Goal: Check status: Check status

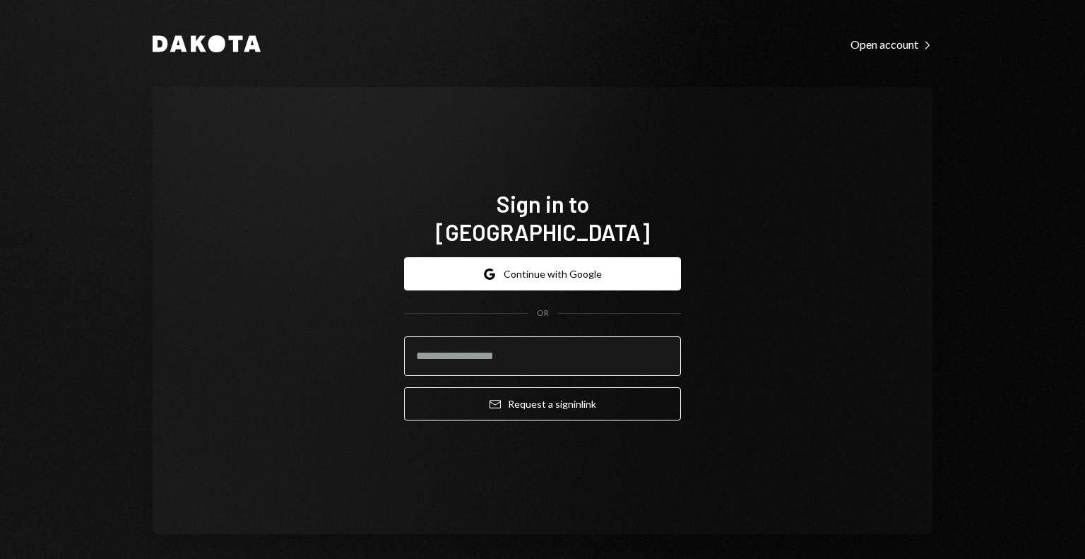
click at [444, 336] on input "email" at bounding box center [542, 356] width 277 height 40
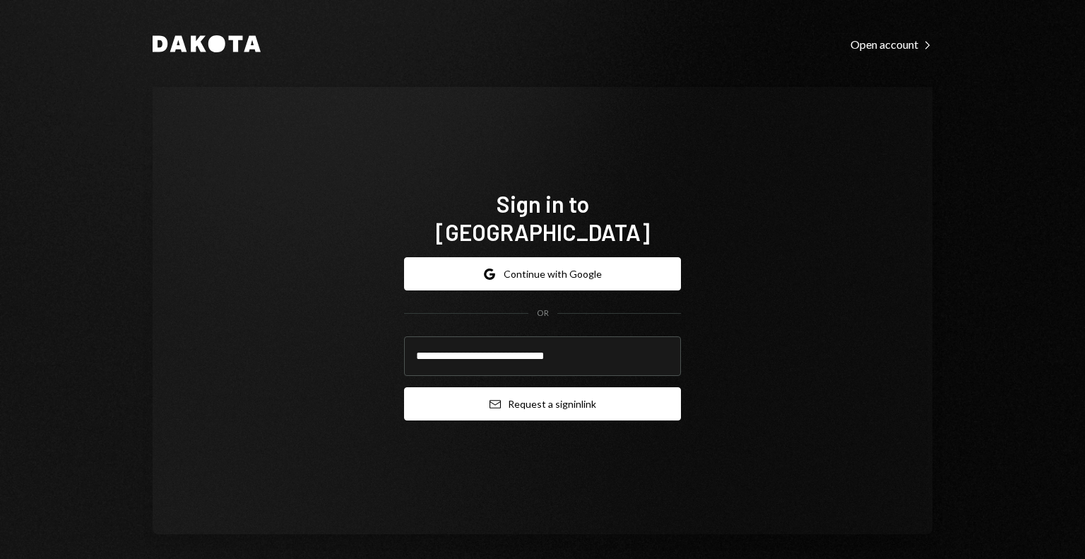
type input "**********"
click at [456, 387] on button "Email Request a sign in link" at bounding box center [542, 403] width 277 height 33
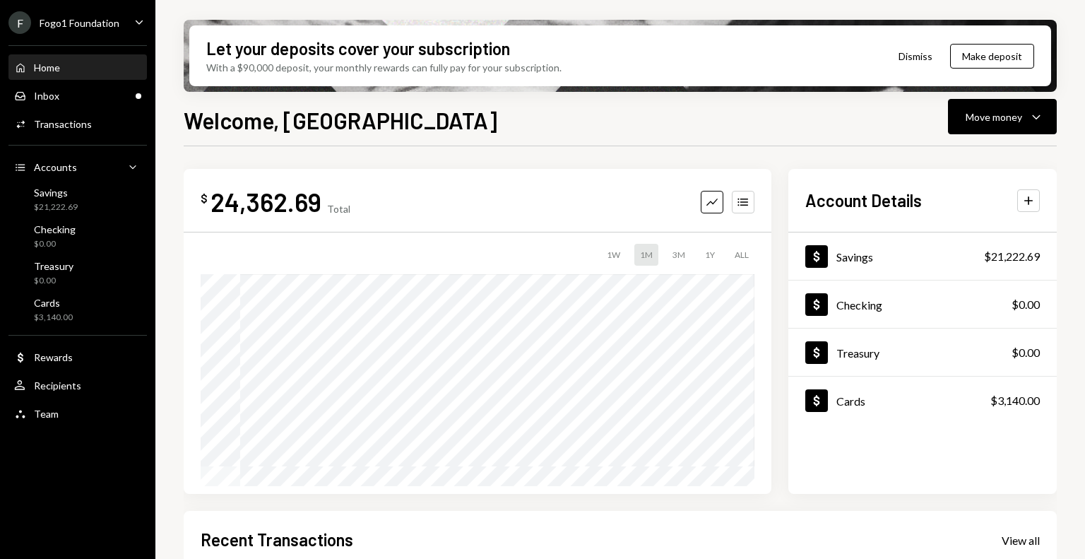
click at [133, 21] on icon "Caret Down" at bounding box center [139, 22] width 16 height 16
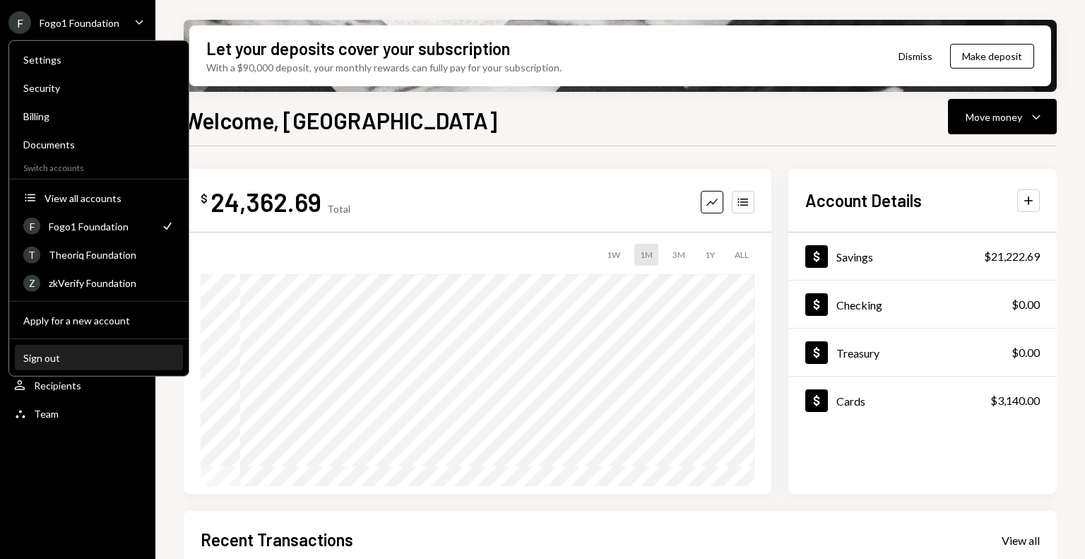
click at [64, 357] on div "Sign out" at bounding box center [98, 357] width 151 height 12
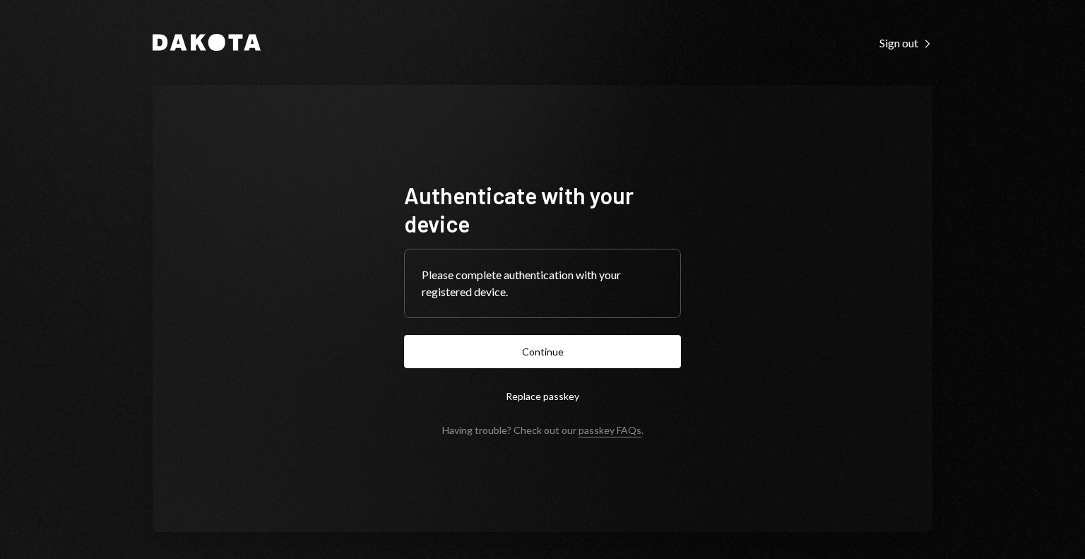
click at [562, 369] on form "Authenticate with your device Please complete authentication with your register…" at bounding box center [542, 308] width 277 height 255
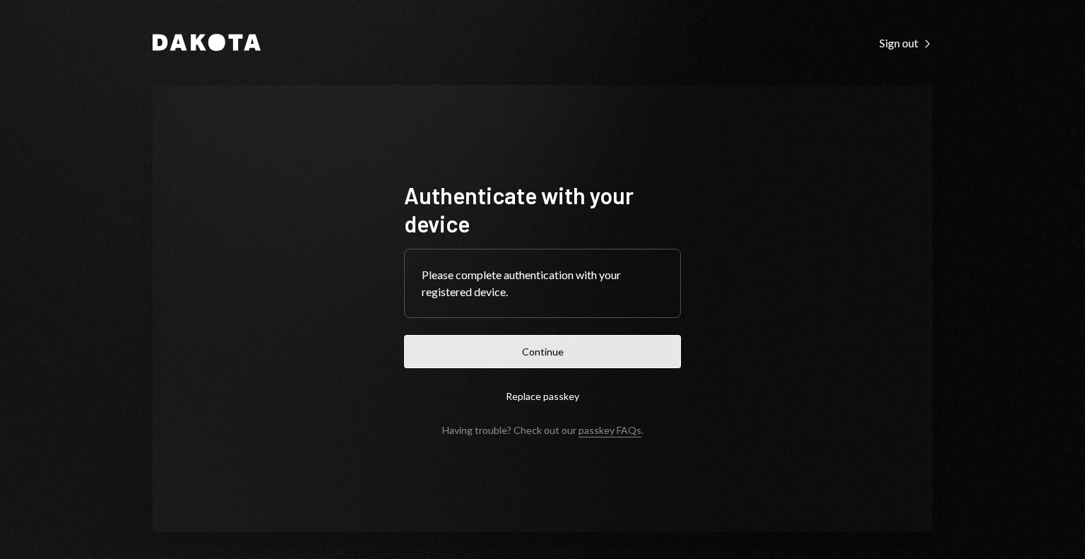
click at [566, 361] on button "Continue" at bounding box center [542, 351] width 277 height 33
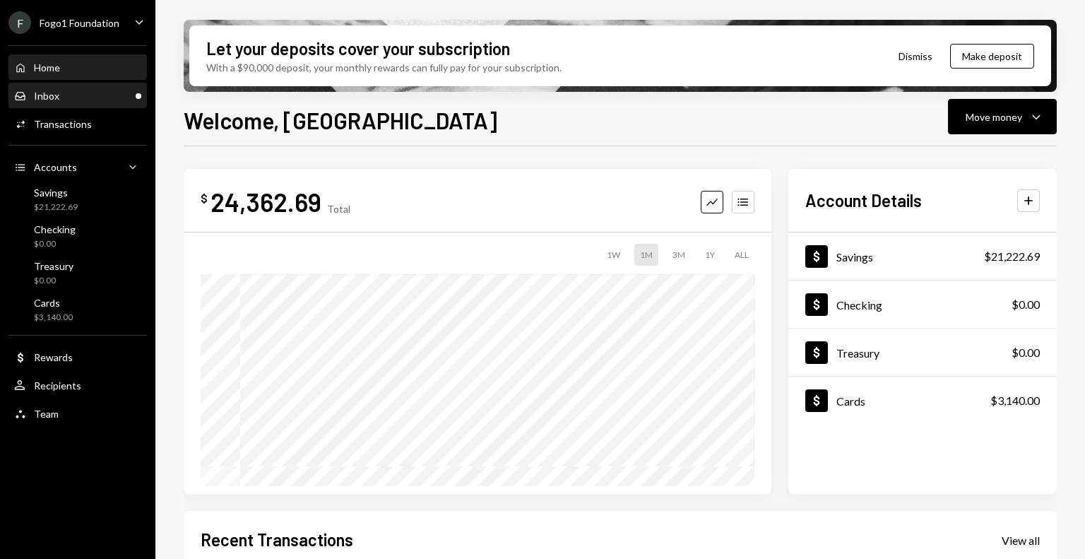
click at [133, 100] on div "Inbox Inbox" at bounding box center [77, 96] width 127 height 13
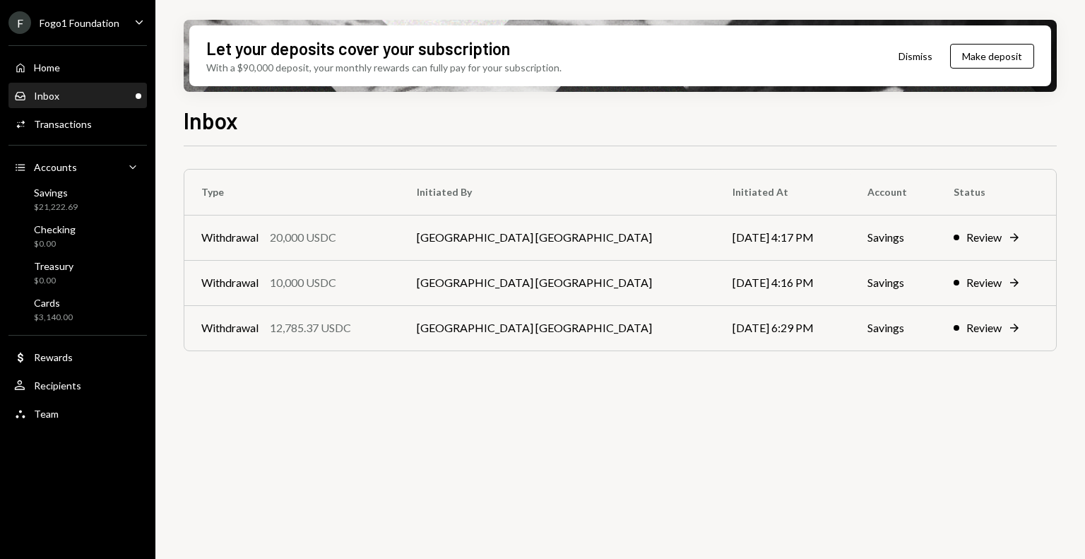
click at [107, 28] on div "Fogo1 Foundation" at bounding box center [80, 23] width 80 height 12
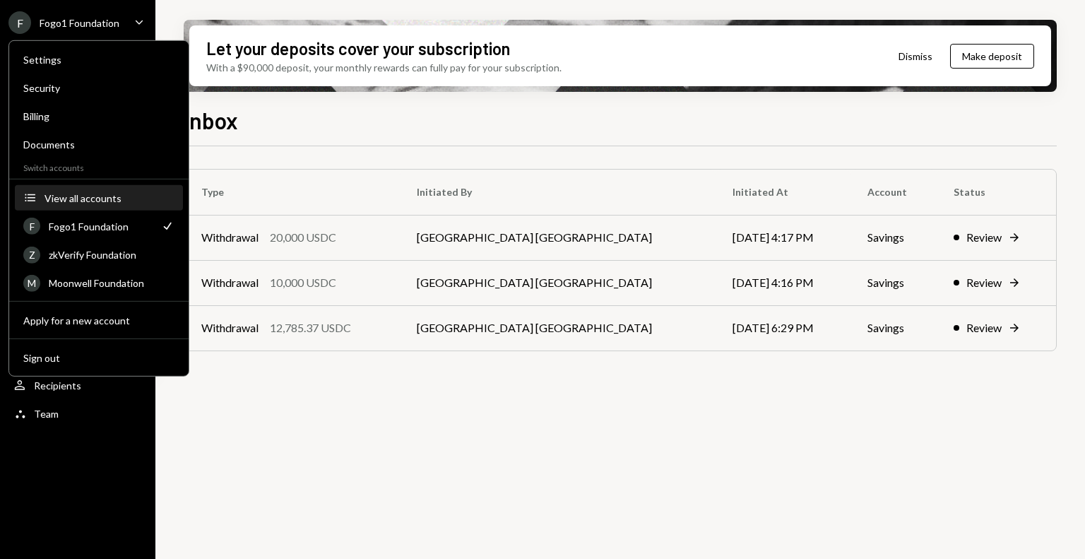
click at [103, 200] on div "View all accounts" at bounding box center [109, 197] width 130 height 12
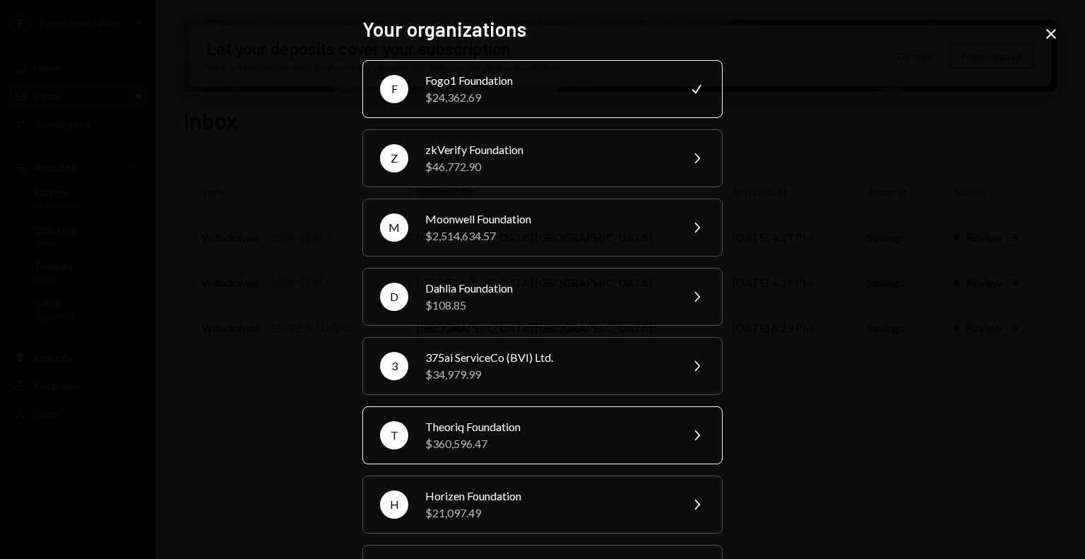
click at [472, 435] on div "$360,596.47" at bounding box center [548, 443] width 246 height 17
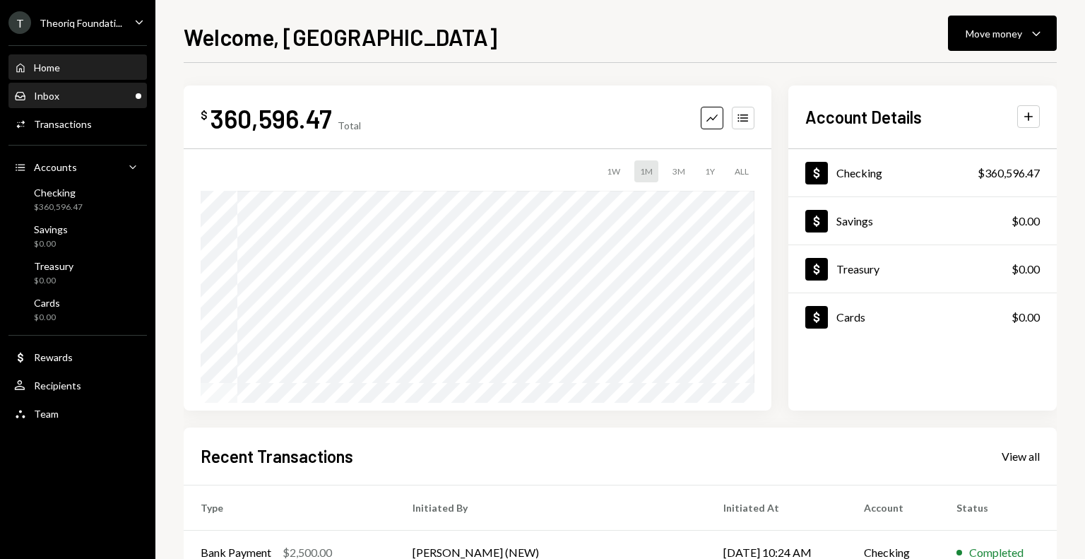
click at [93, 101] on div "Inbox Inbox" at bounding box center [77, 96] width 127 height 13
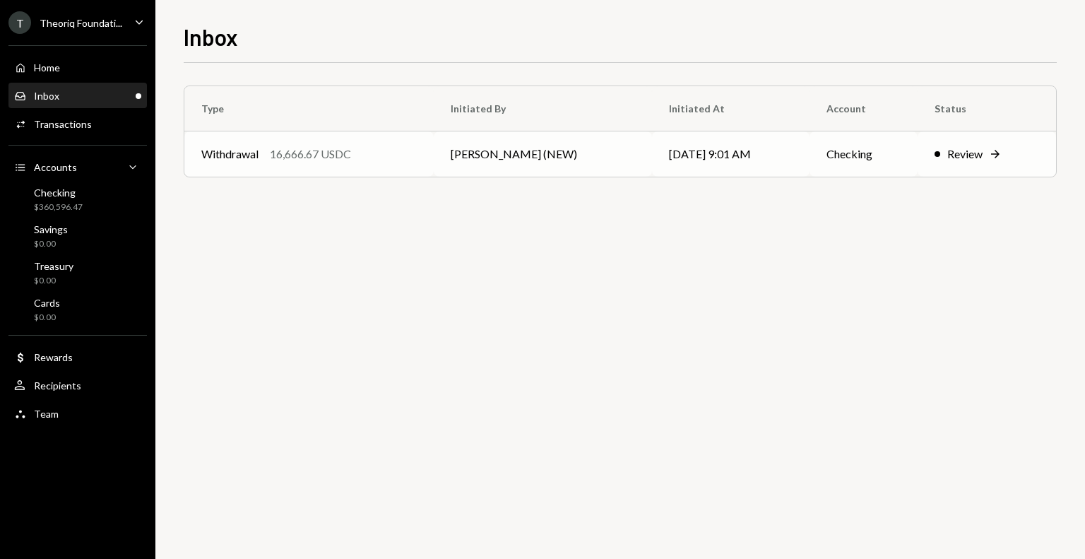
click at [386, 146] on div "Withdrawal 16,666.67 USDC" at bounding box center [308, 153] width 215 height 17
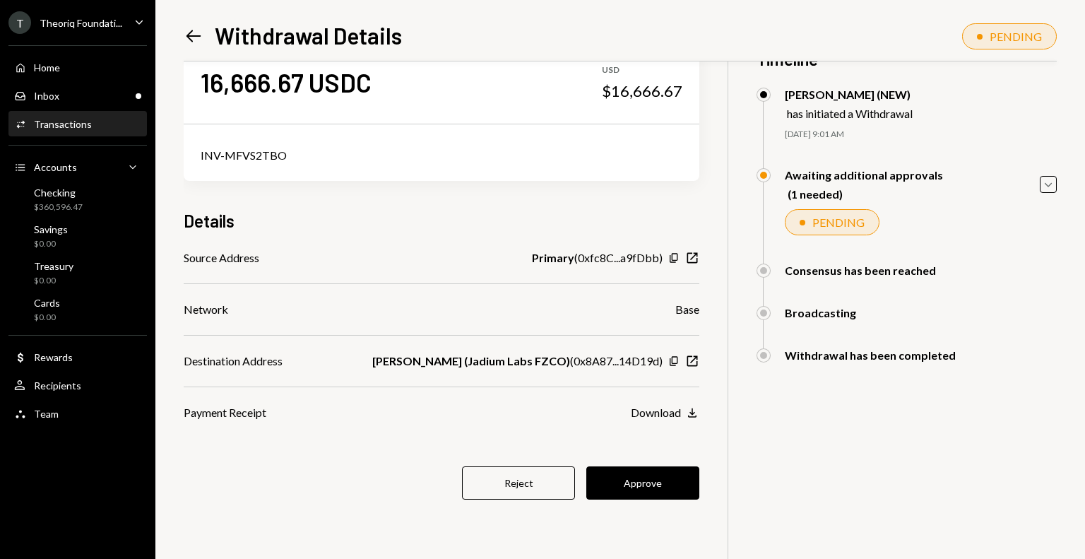
scroll to position [61, 0]
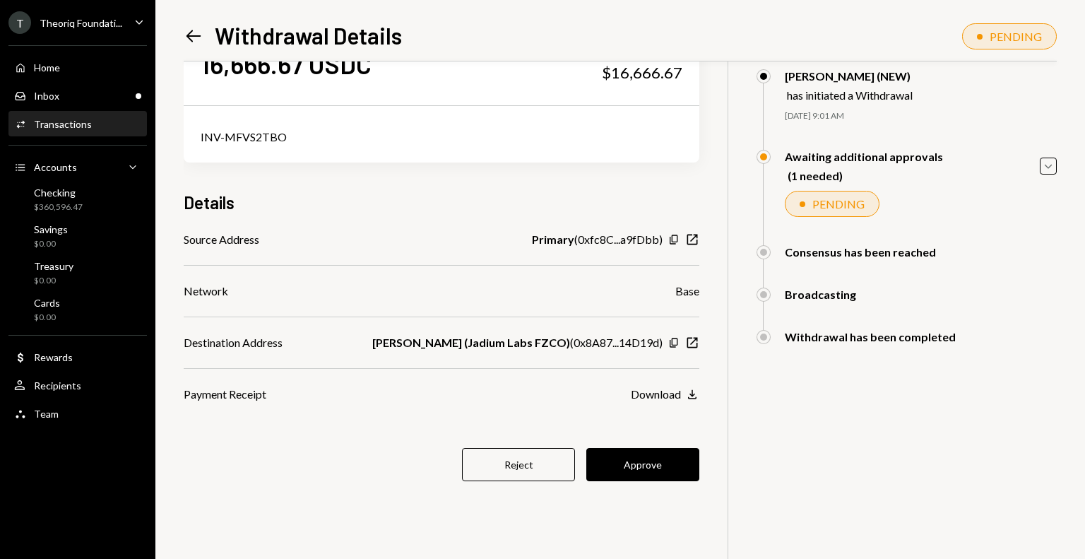
click at [701, 344] on div "16,666.67 USDC USD $16,666.67 INV-MFVS2TBO Details Source Address Primary ( 0xf…" at bounding box center [620, 280] width 873 height 559
click at [697, 342] on icon "button" at bounding box center [692, 342] width 11 height 11
click at [647, 465] on button "Approve" at bounding box center [642, 464] width 113 height 33
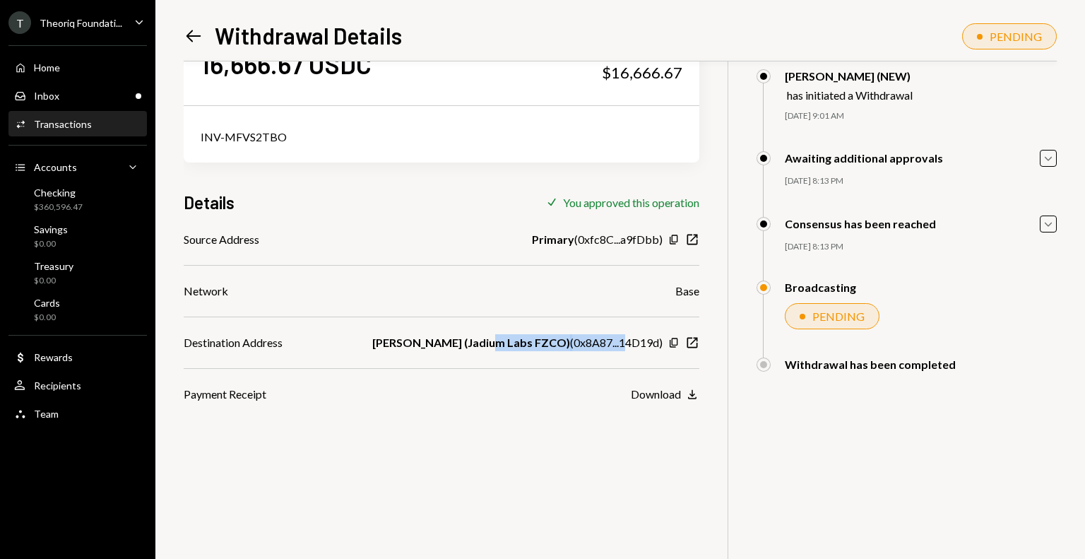
drag, startPoint x: 534, startPoint y: 341, endPoint x: 627, endPoint y: 341, distance: 93.2
click at [627, 341] on div "Jeremy (Jadium Labs FZCO) ( 0x8A87...14D19d )" at bounding box center [517, 342] width 290 height 17
click at [80, 95] on div "Inbox Inbox" at bounding box center [77, 96] width 127 height 13
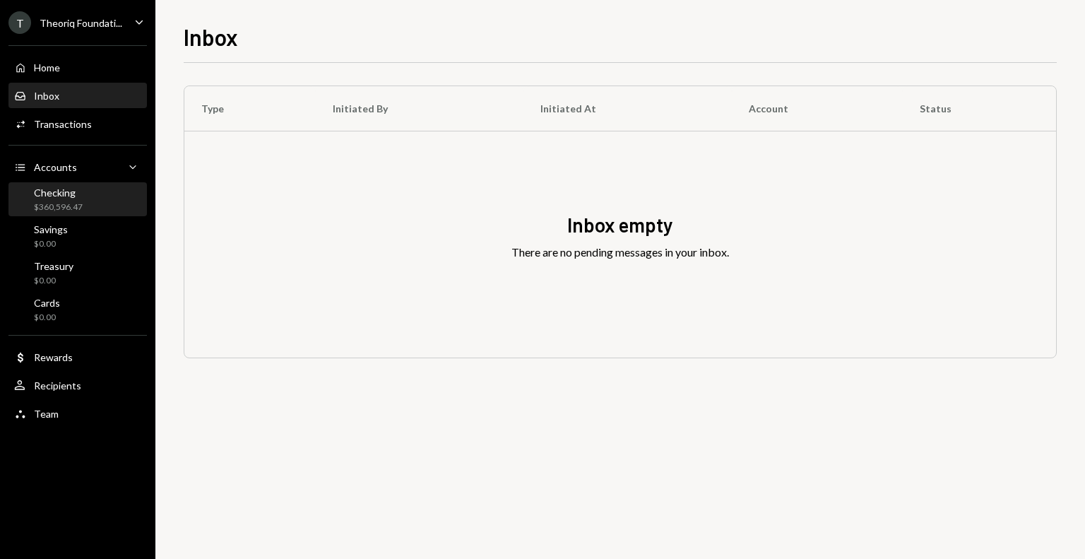
click at [58, 191] on div "Checking" at bounding box center [58, 192] width 49 height 12
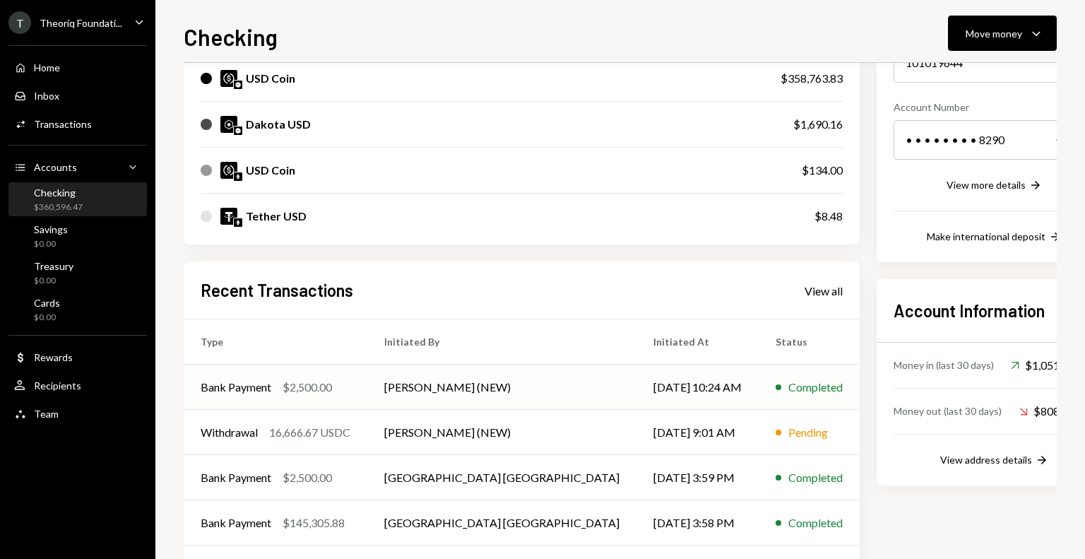
scroll to position [212, 0]
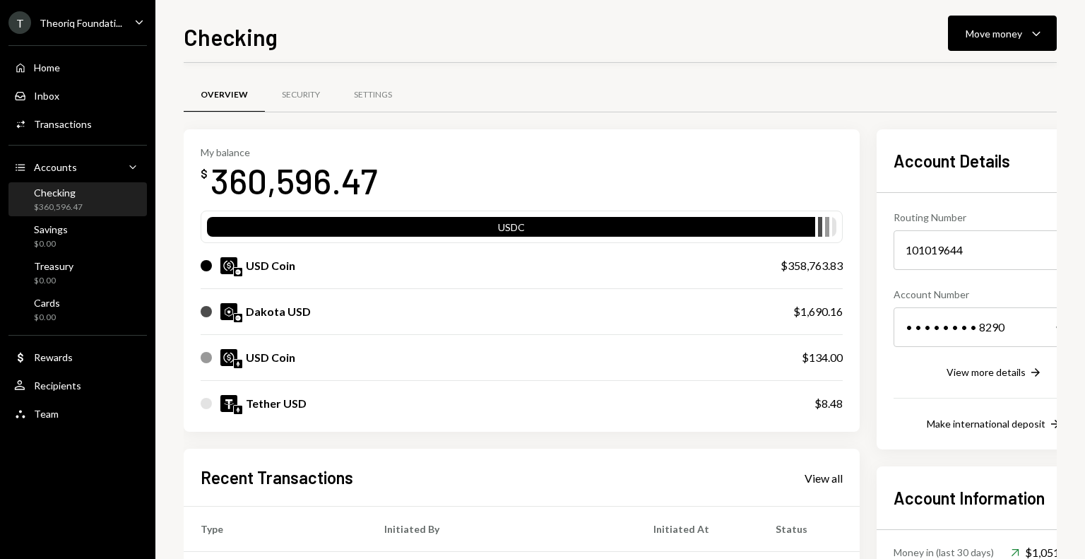
scroll to position [212, 0]
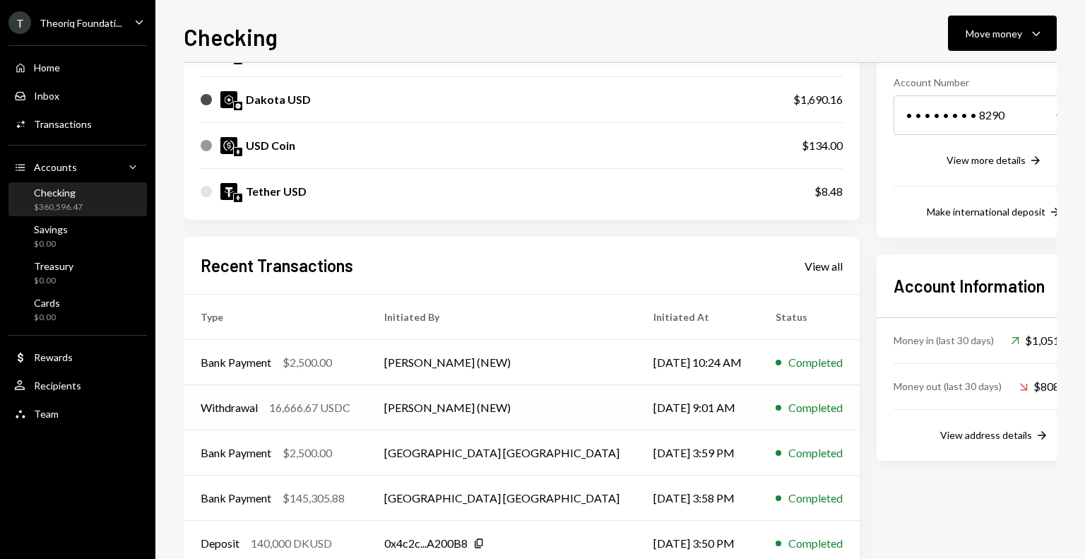
click at [338, 403] on div "16,666.67 USDC" at bounding box center [309, 407] width 81 height 17
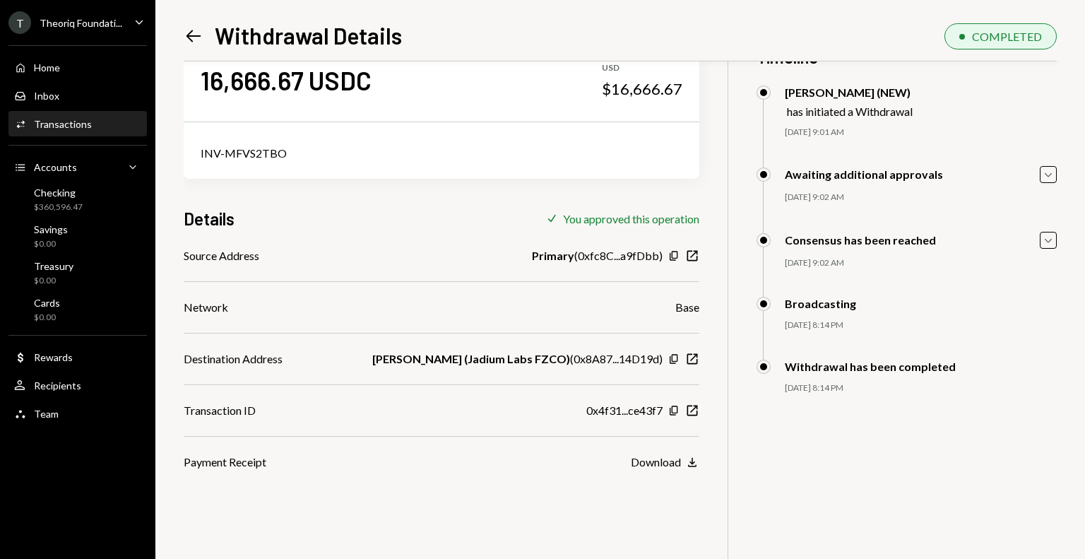
scroll to position [61, 0]
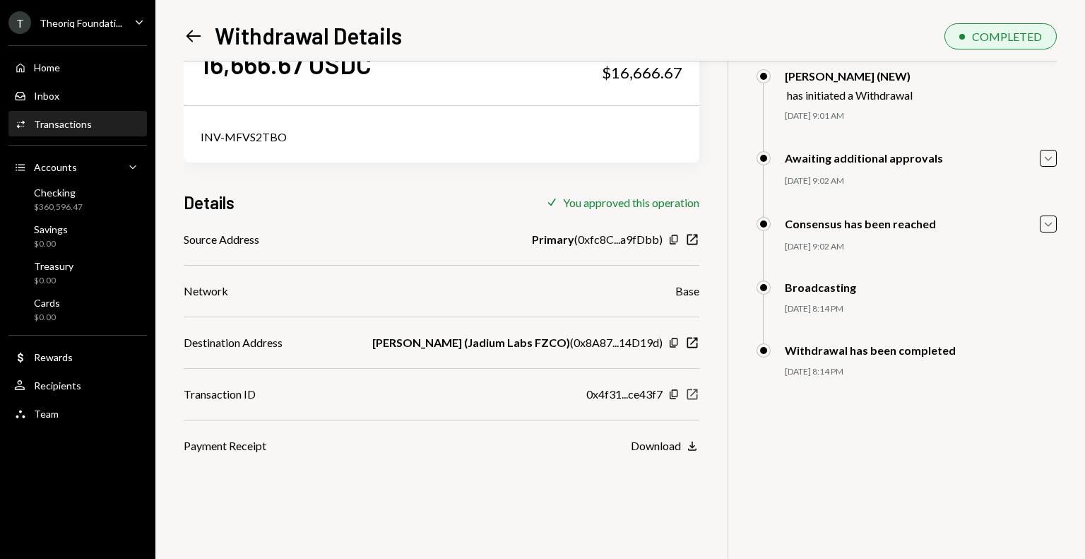
click at [690, 393] on icon "New Window" at bounding box center [692, 394] width 14 height 14
click at [103, 221] on div "Savings $0.00" at bounding box center [77, 236] width 127 height 32
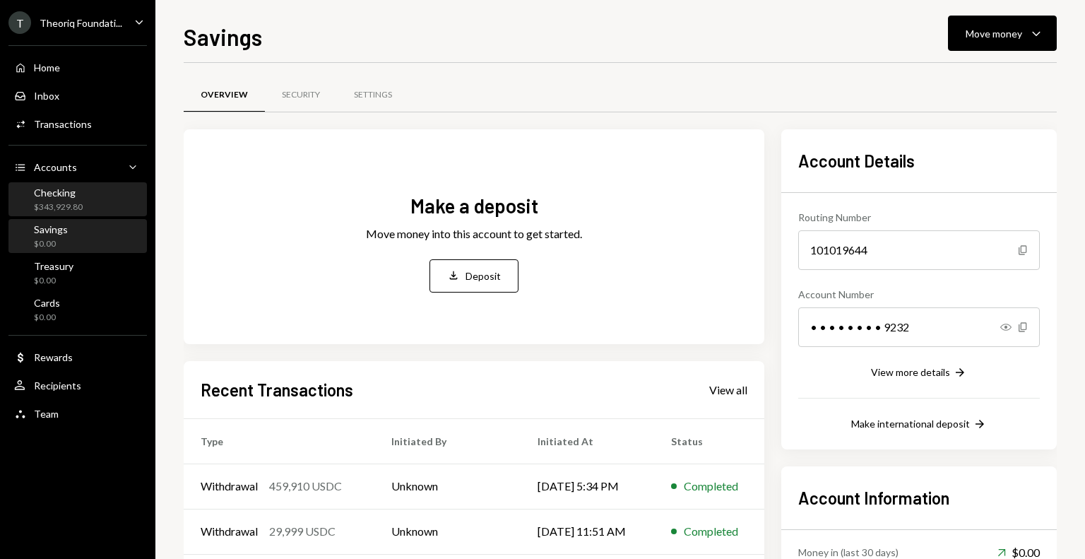
click at [98, 208] on div "Checking $343,929.80" at bounding box center [77, 199] width 127 height 27
